Goal: Task Accomplishment & Management: Manage account settings

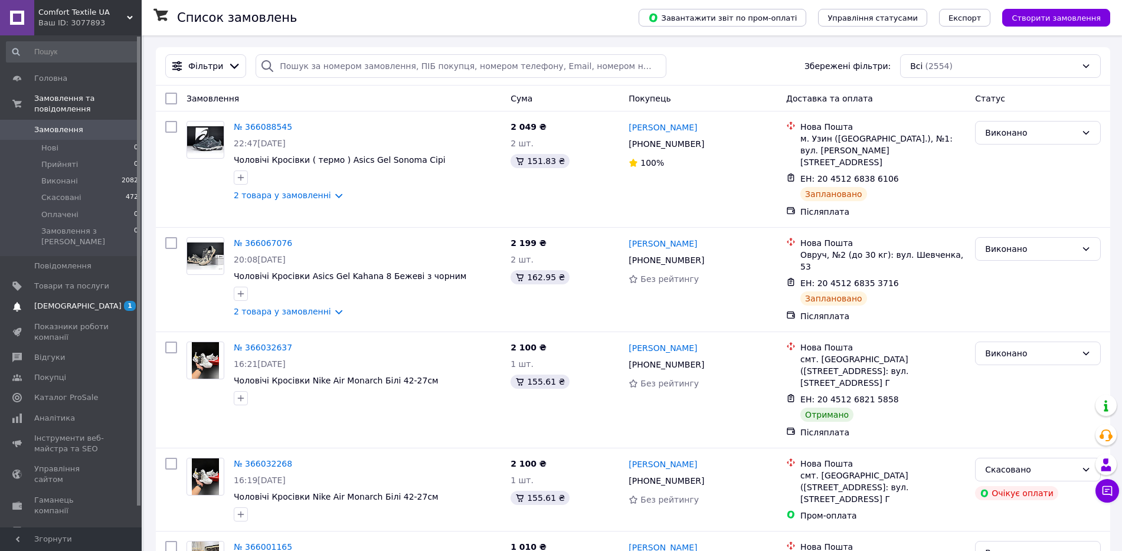
click at [80, 301] on span "[DEMOGRAPHIC_DATA]" at bounding box center [71, 306] width 75 height 11
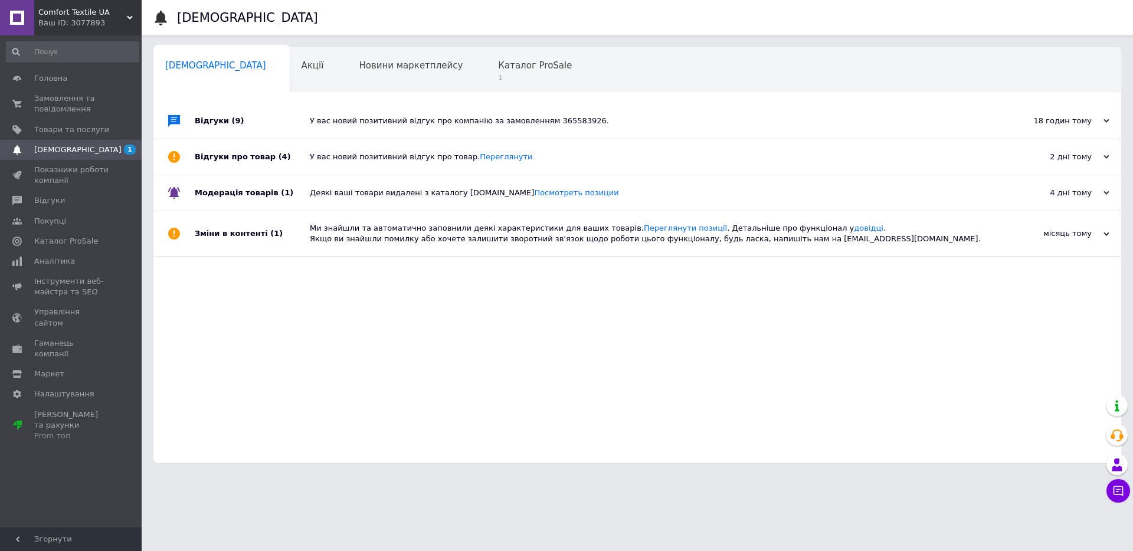
click at [541, 126] on div "У вас новий позитивний відгук про компанію за замовленням 365583926." at bounding box center [651, 121] width 682 height 11
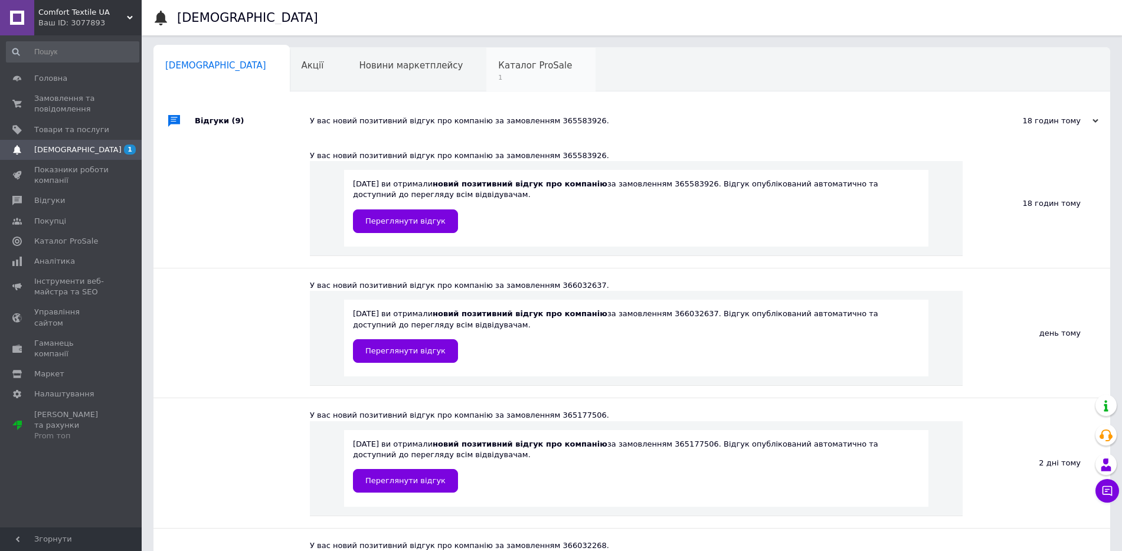
click at [498, 63] on span "Каталог ProSale" at bounding box center [535, 65] width 74 height 11
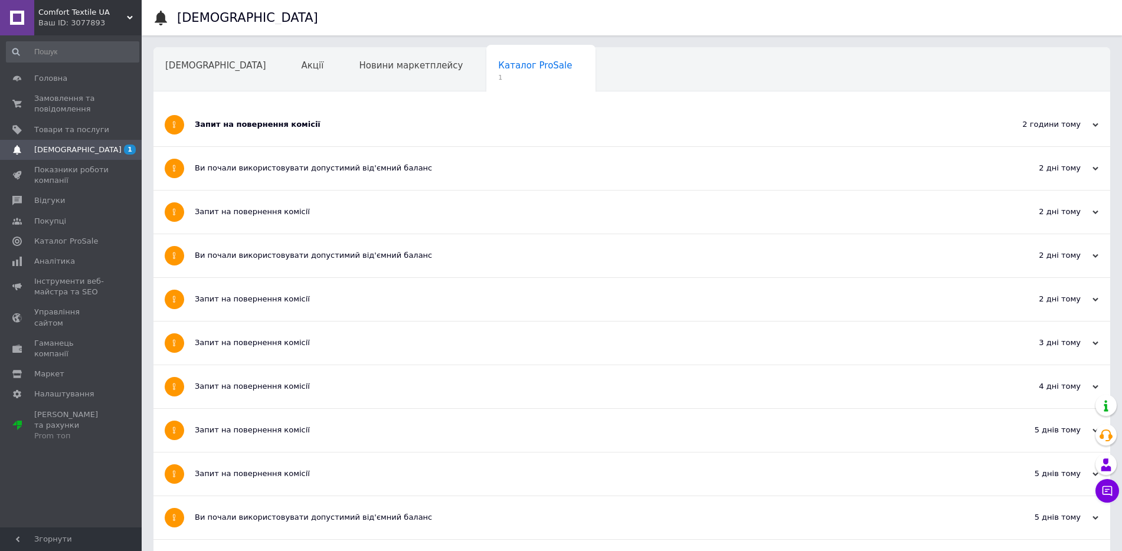
click at [302, 125] on div "Запит на повернення комісії" at bounding box center [588, 124] width 786 height 11
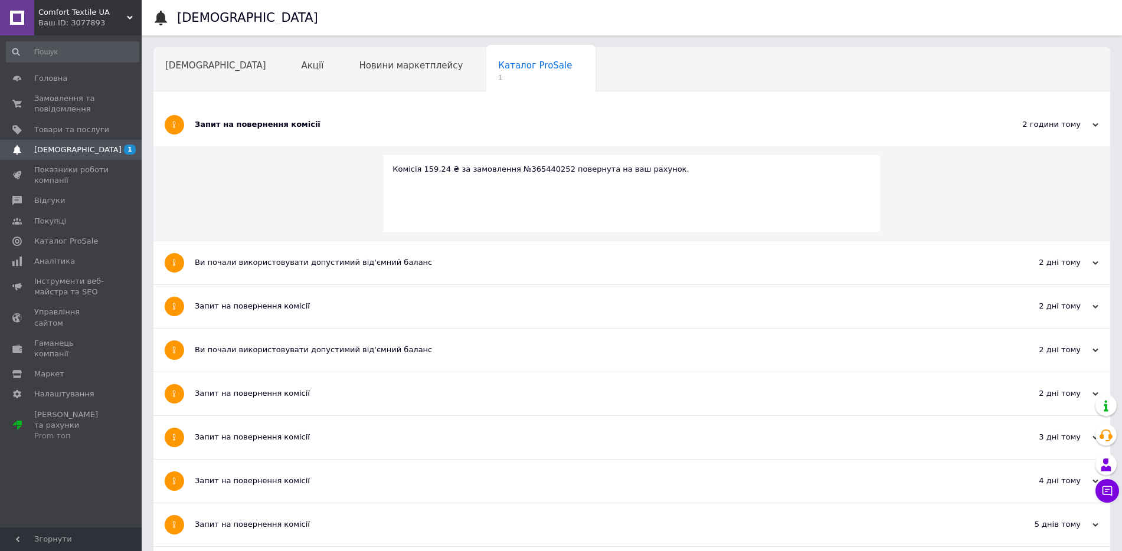
click at [532, 166] on div "Комісія 159,24 ₴ за замовлення №365440252 повернута на ваш рахунок." at bounding box center [631, 169] width 479 height 11
copy div "365440252"
click at [52, 100] on span "Замовлення та повідомлення" at bounding box center [71, 103] width 75 height 21
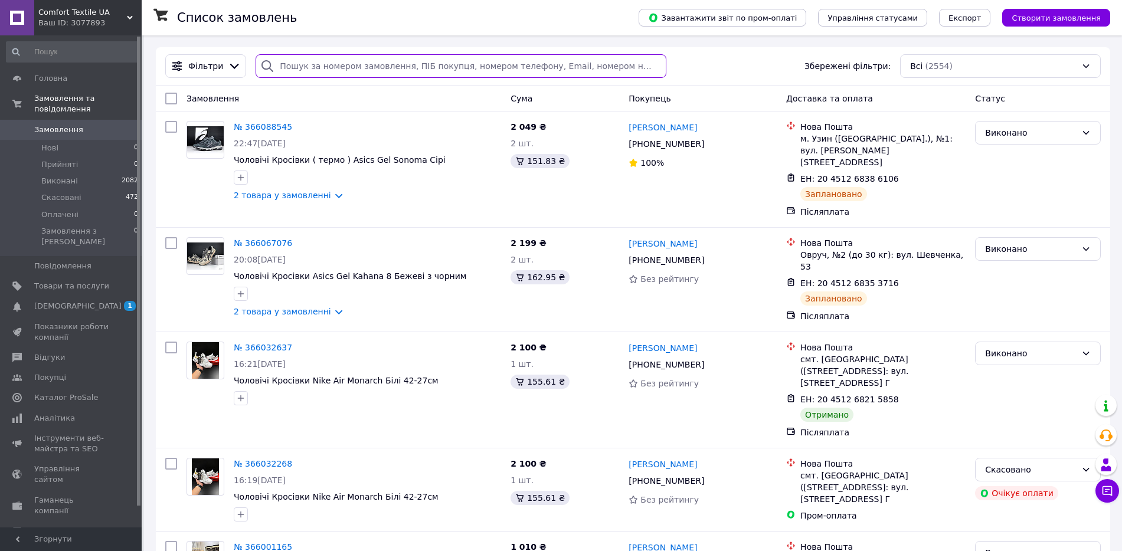
click at [317, 70] on input "search" at bounding box center [461, 66] width 411 height 24
paste input "365440252"
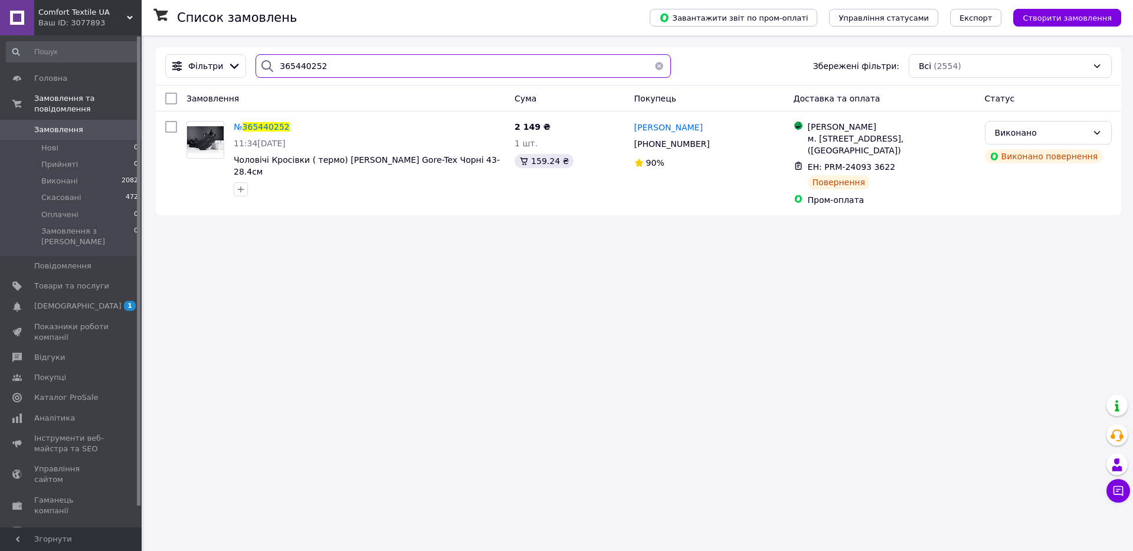
type input "365440252"
click at [71, 125] on span "Замовлення" at bounding box center [58, 130] width 49 height 11
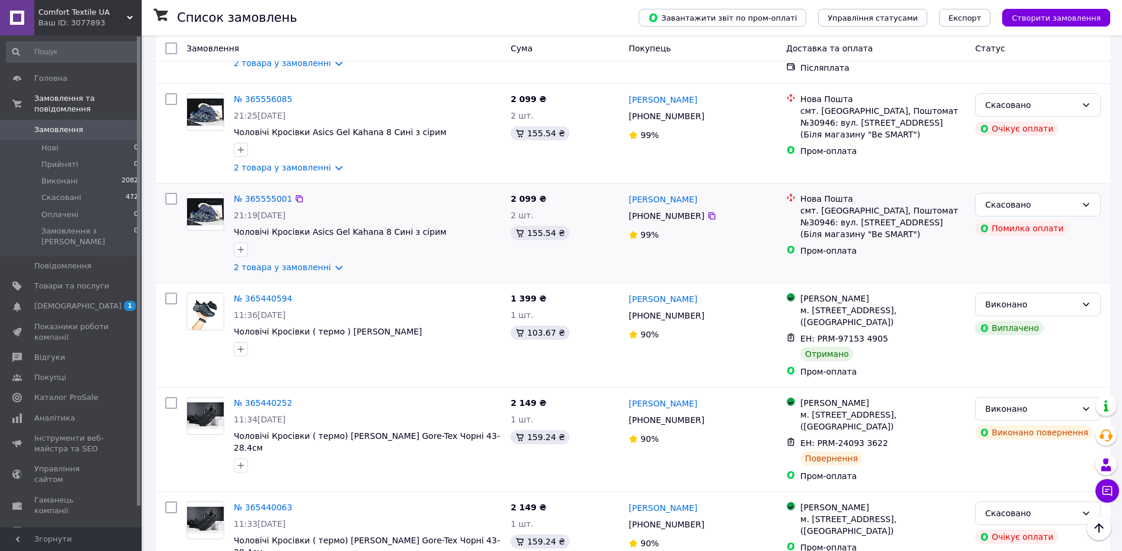
scroll to position [1254, 0]
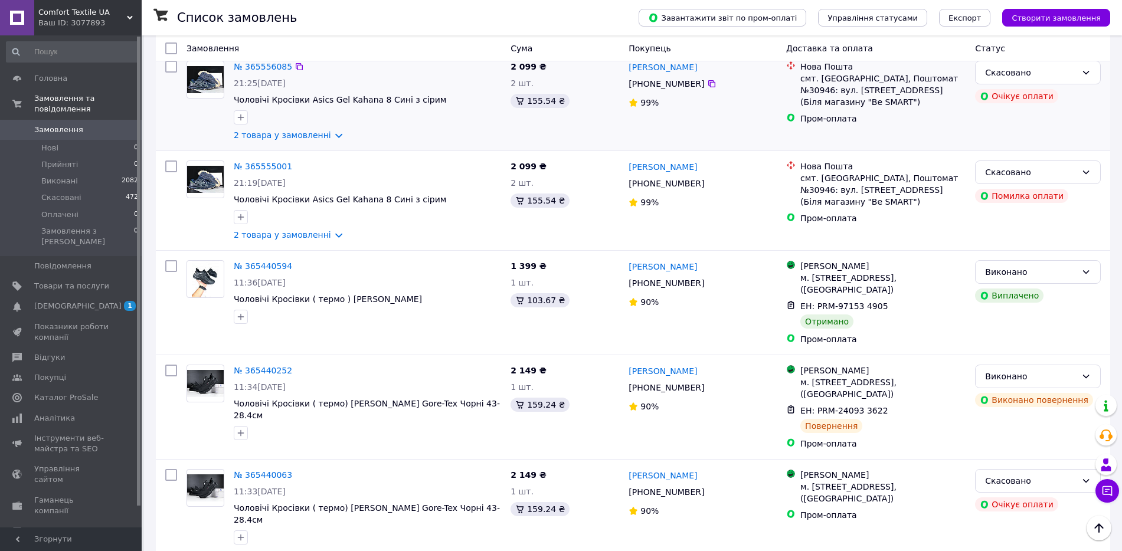
click at [927, 113] on div "Пром-оплата" at bounding box center [882, 119] width 165 height 12
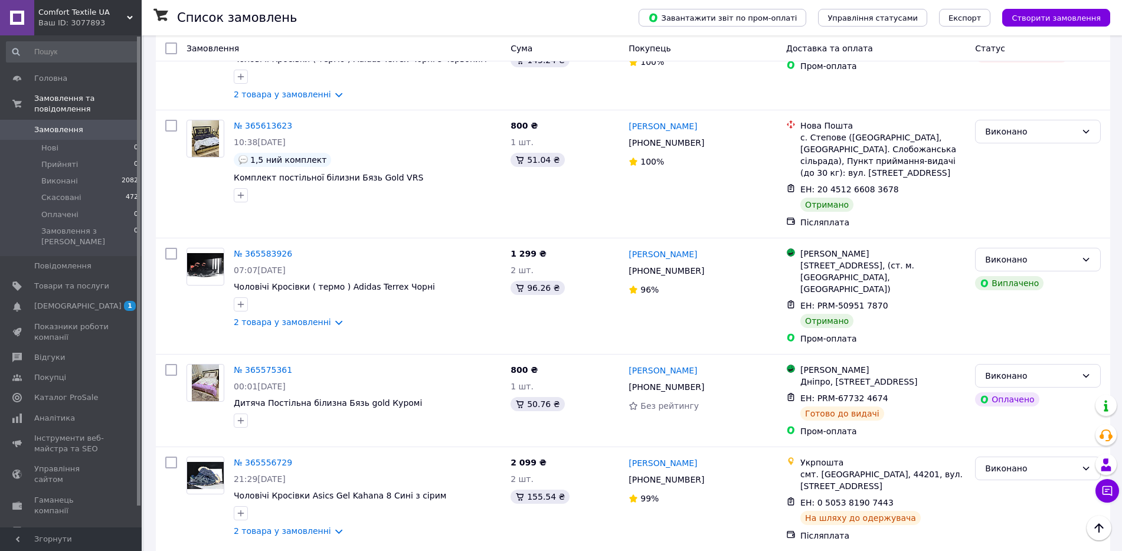
scroll to position [664, 0]
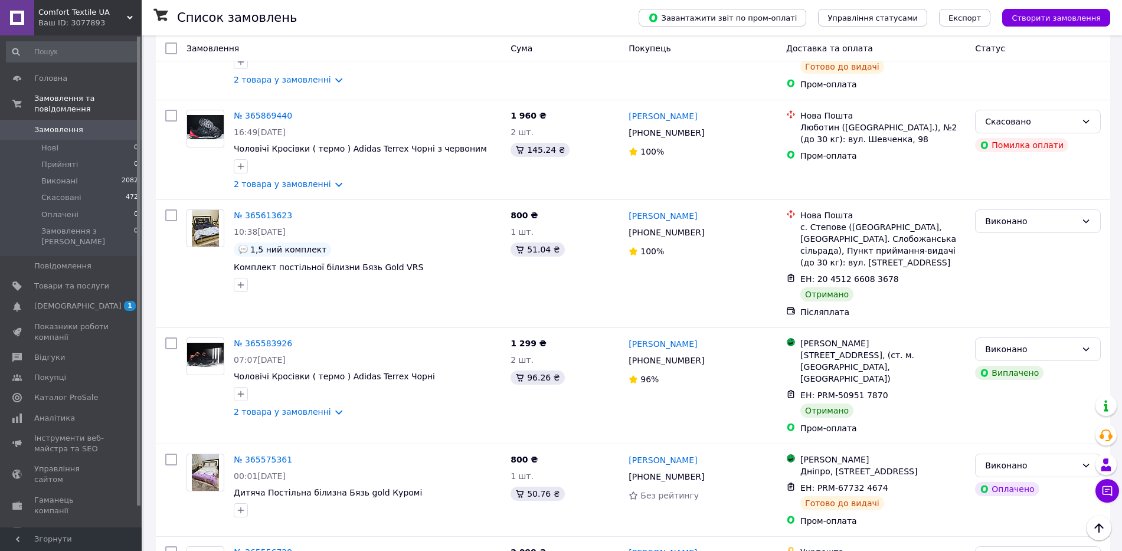
click at [317, 57] on div "Замовлення" at bounding box center [344, 48] width 324 height 21
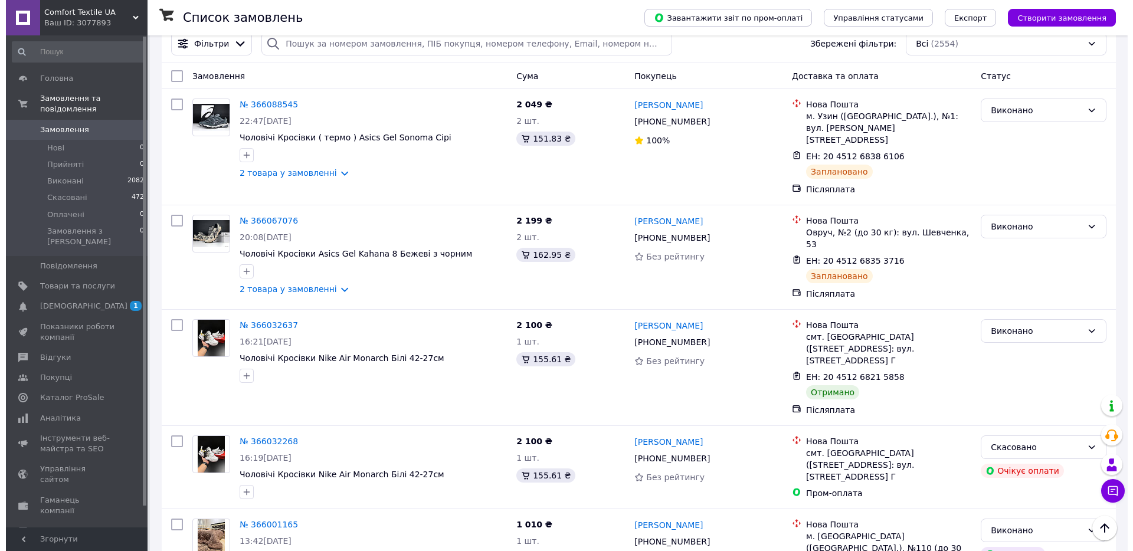
scroll to position [0, 0]
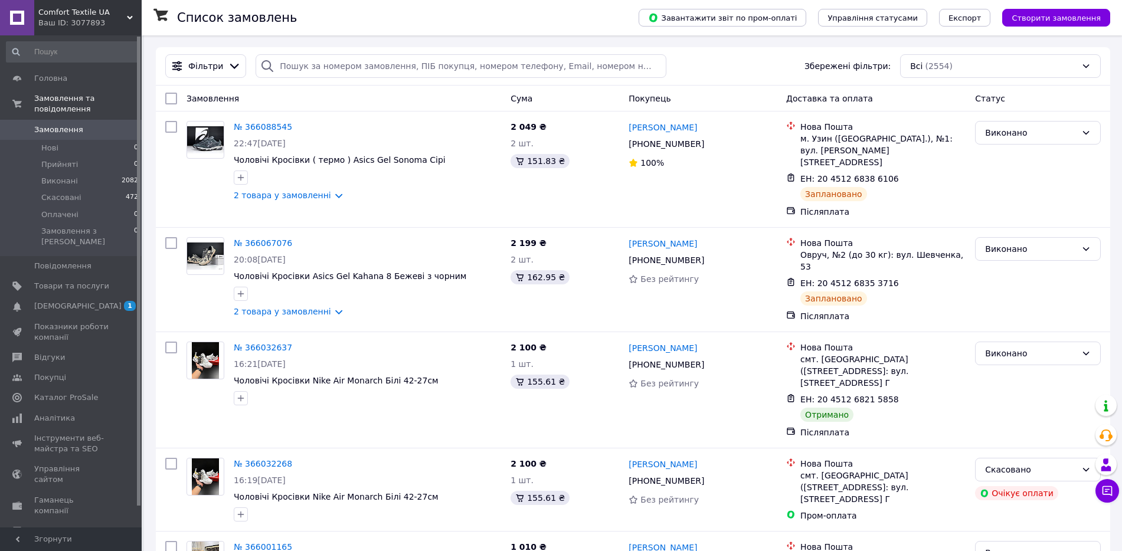
click at [317, 79] on div "Фільтри Збережені фільтри: Всі (2554)" at bounding box center [633, 66] width 954 height 38
click at [328, 65] on input "search" at bounding box center [461, 66] width 411 height 24
paste input "20451268353716"
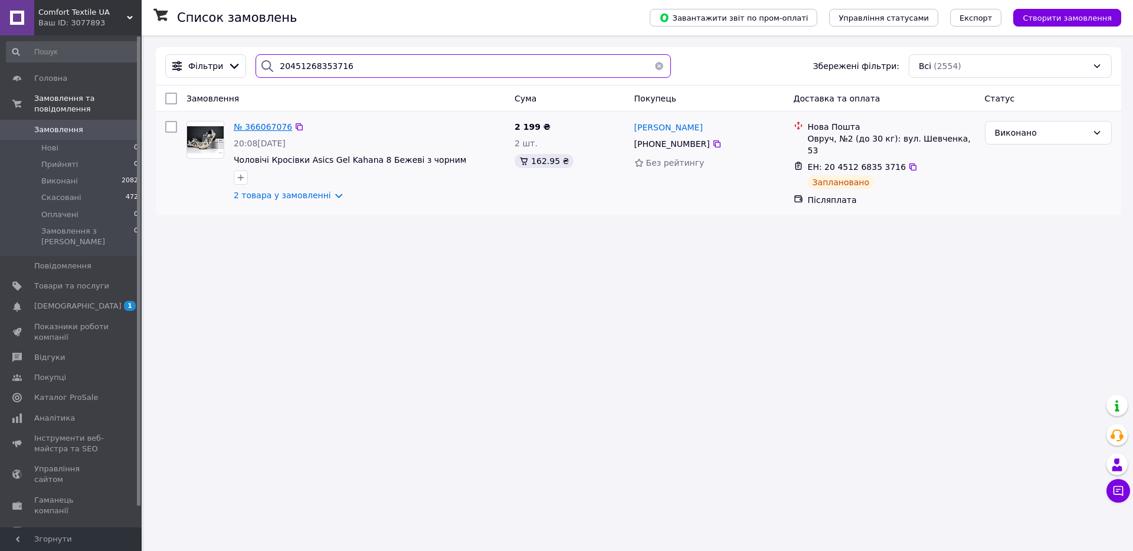
type input "20451268353716"
click at [266, 129] on span "№ 366067076" at bounding box center [263, 126] width 58 height 9
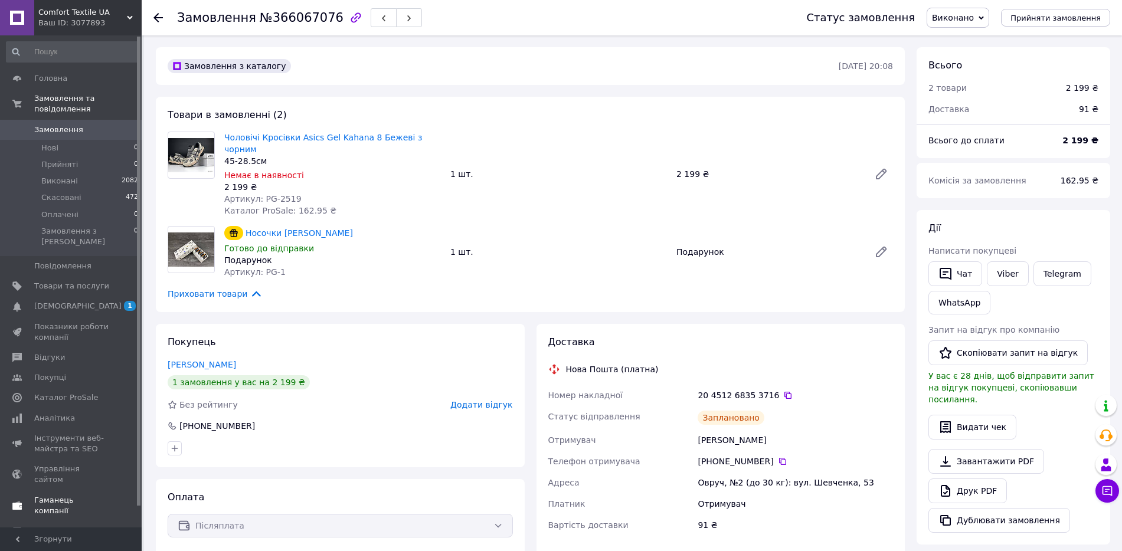
click at [70, 490] on link "Гаманець компанії" at bounding box center [72, 505] width 145 height 31
